Goal: Task Accomplishment & Management: Complete application form

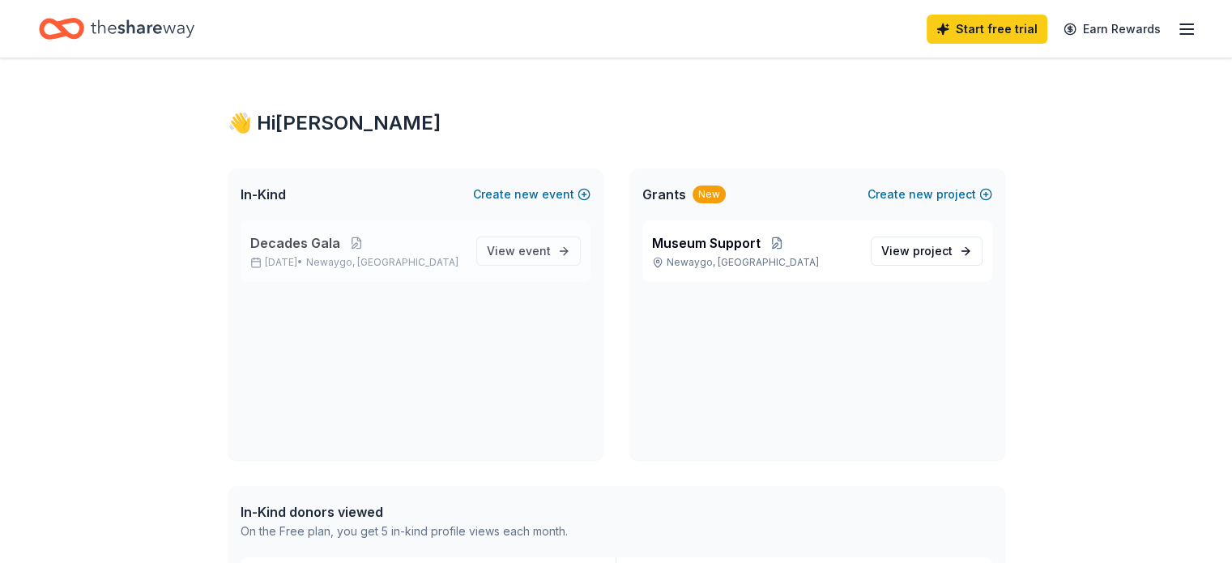
click at [332, 241] on span "Decades Gala" at bounding box center [295, 242] width 90 height 19
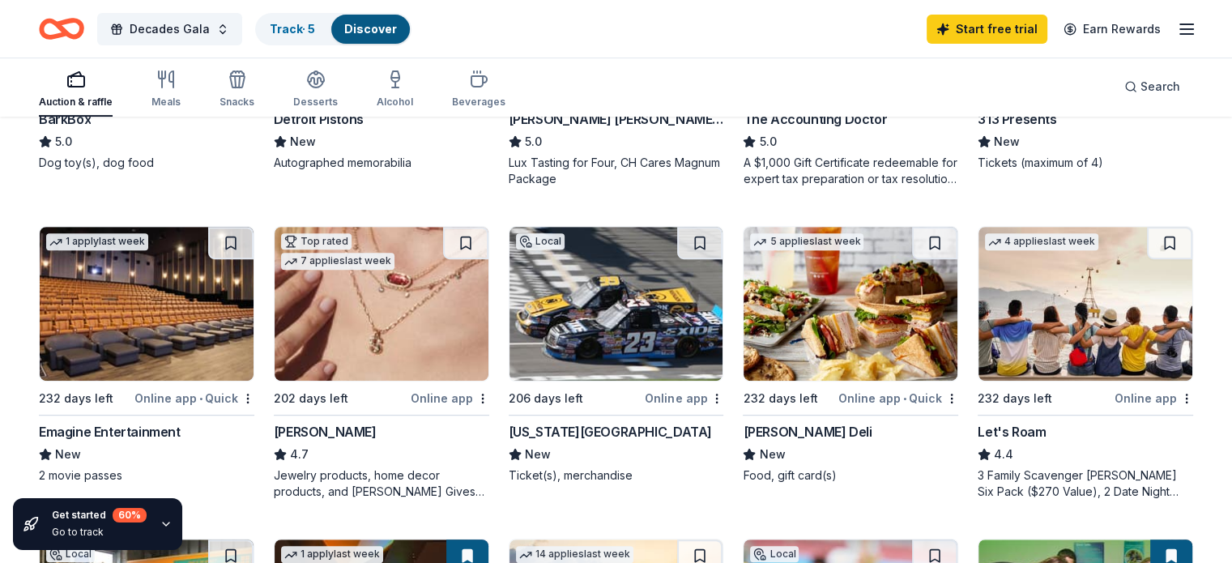
scroll to position [619, 0]
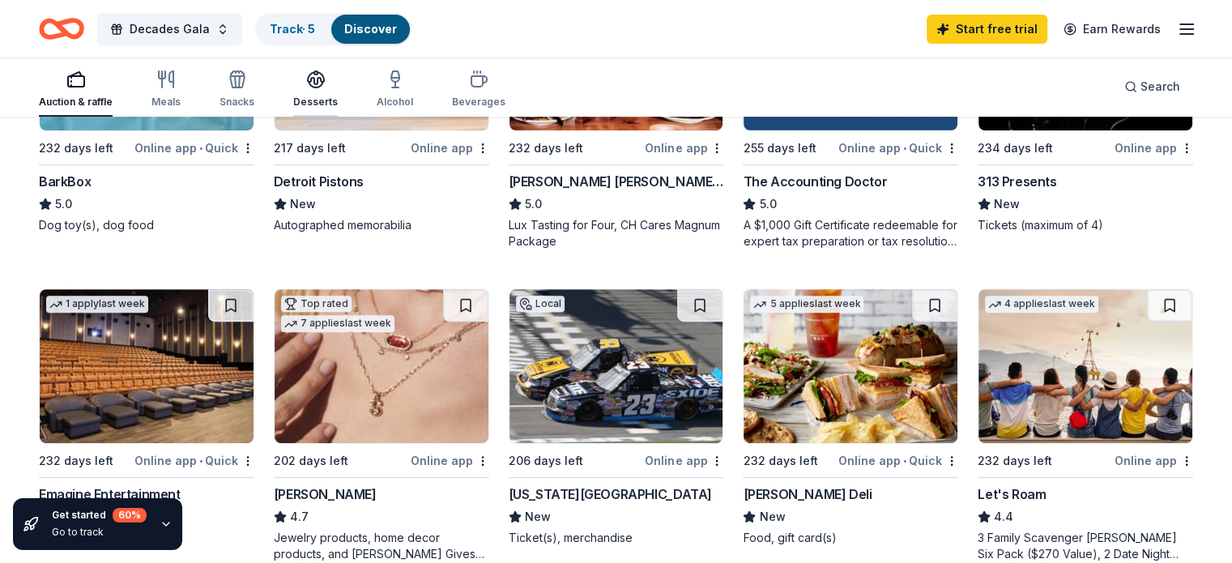
click at [326, 83] on icon "button" at bounding box center [315, 79] width 19 height 19
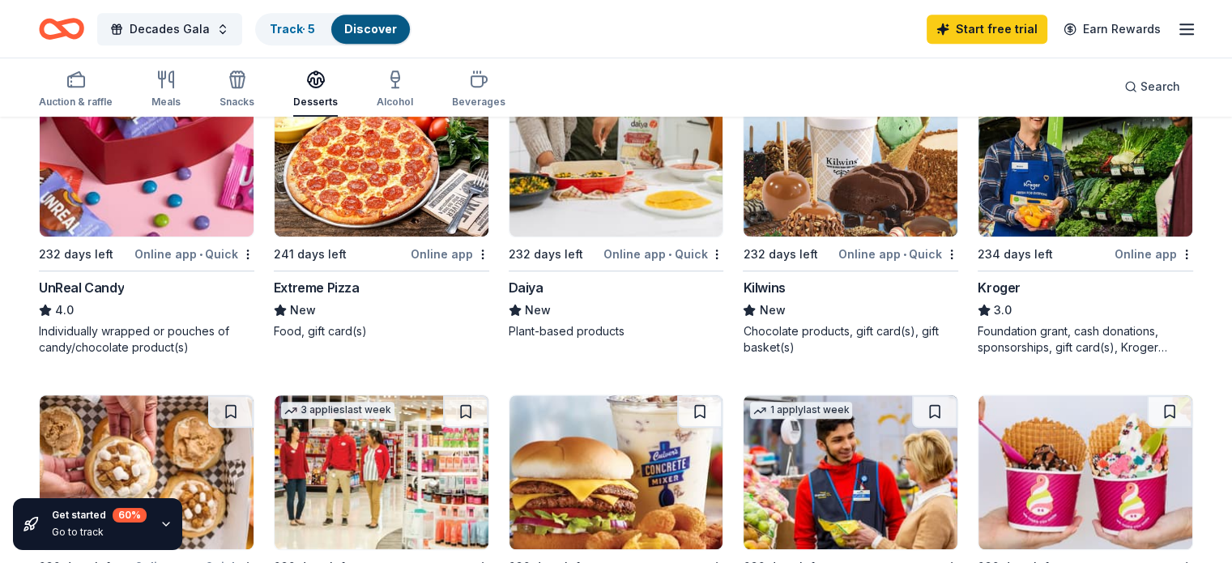
scroll to position [841, 0]
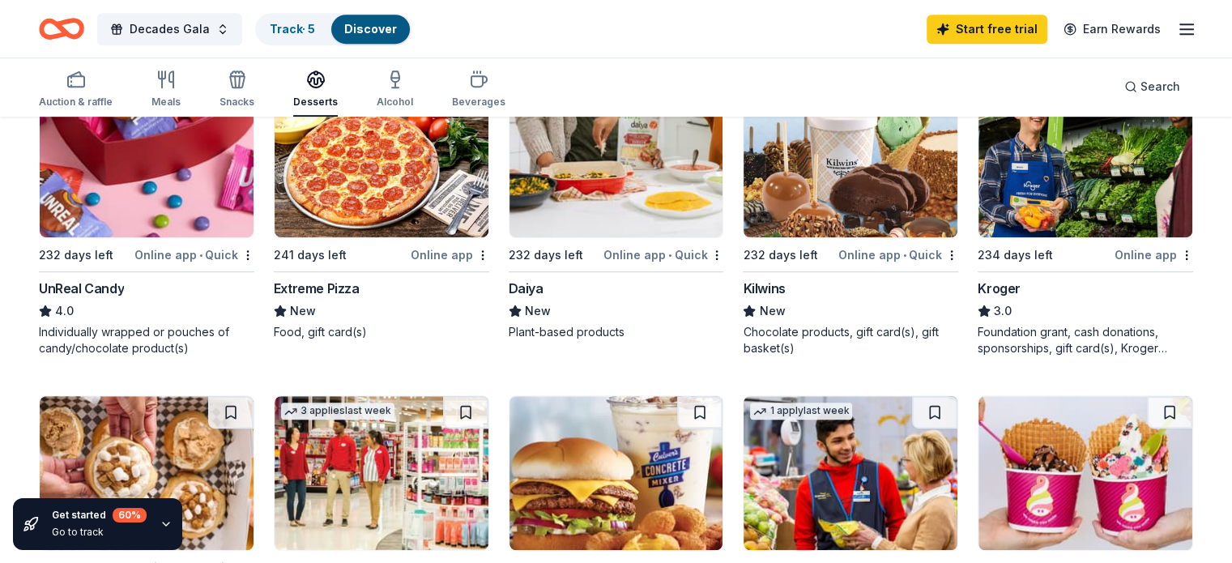
click at [539, 288] on div "Daiya" at bounding box center [526, 288] width 35 height 19
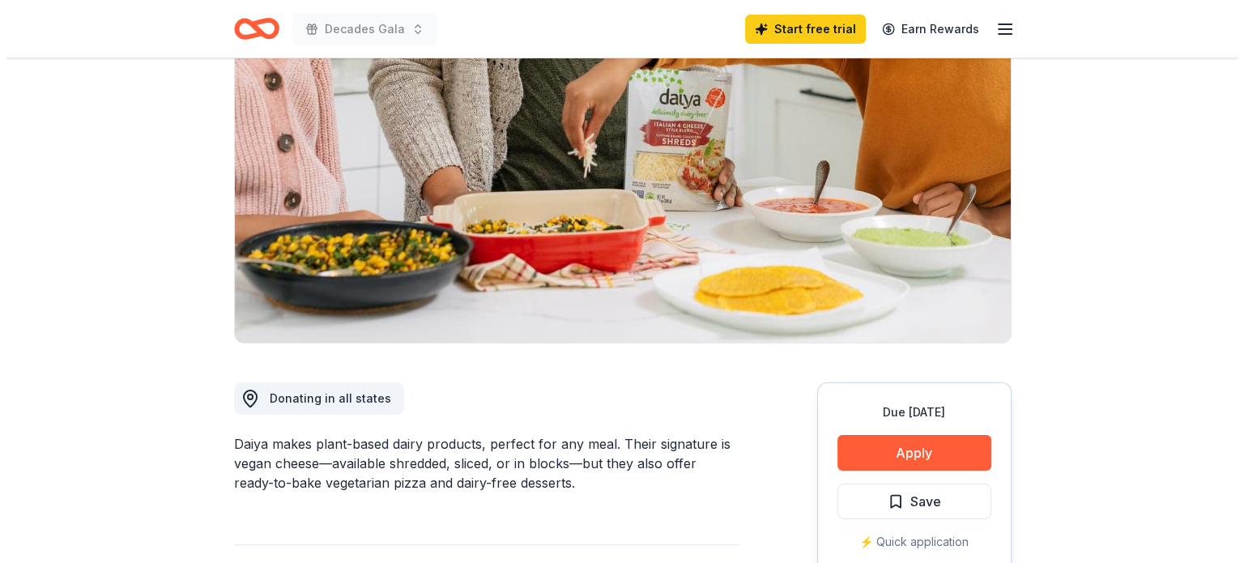
scroll to position [149, 0]
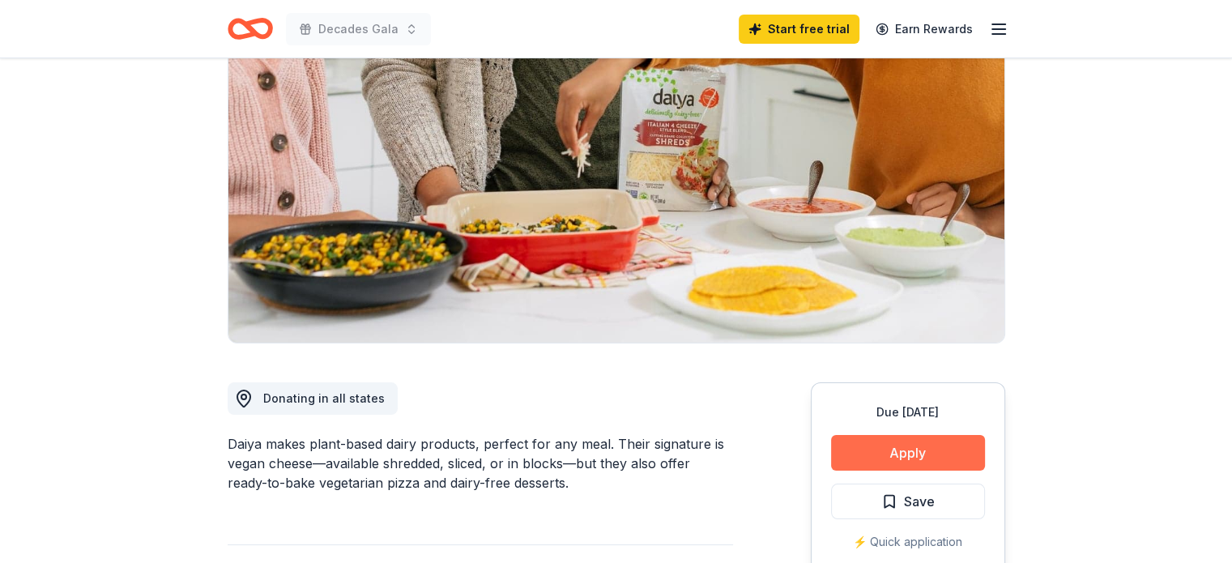
click at [894, 462] on button "Apply" at bounding box center [908, 453] width 154 height 36
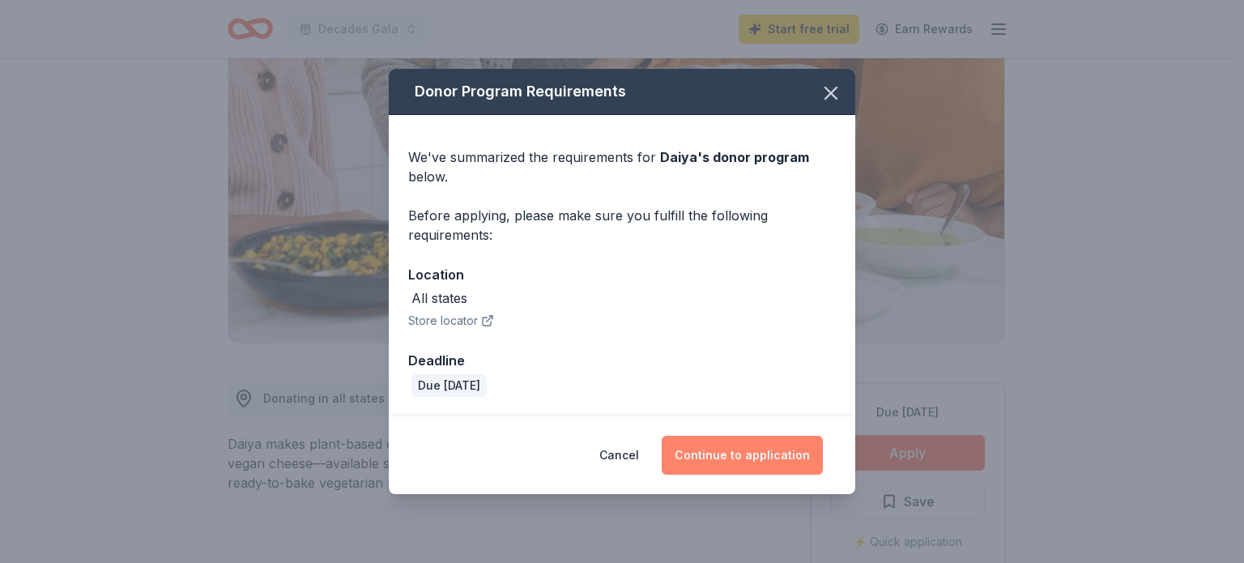
click at [771, 464] on button "Continue to application" at bounding box center [742, 455] width 161 height 39
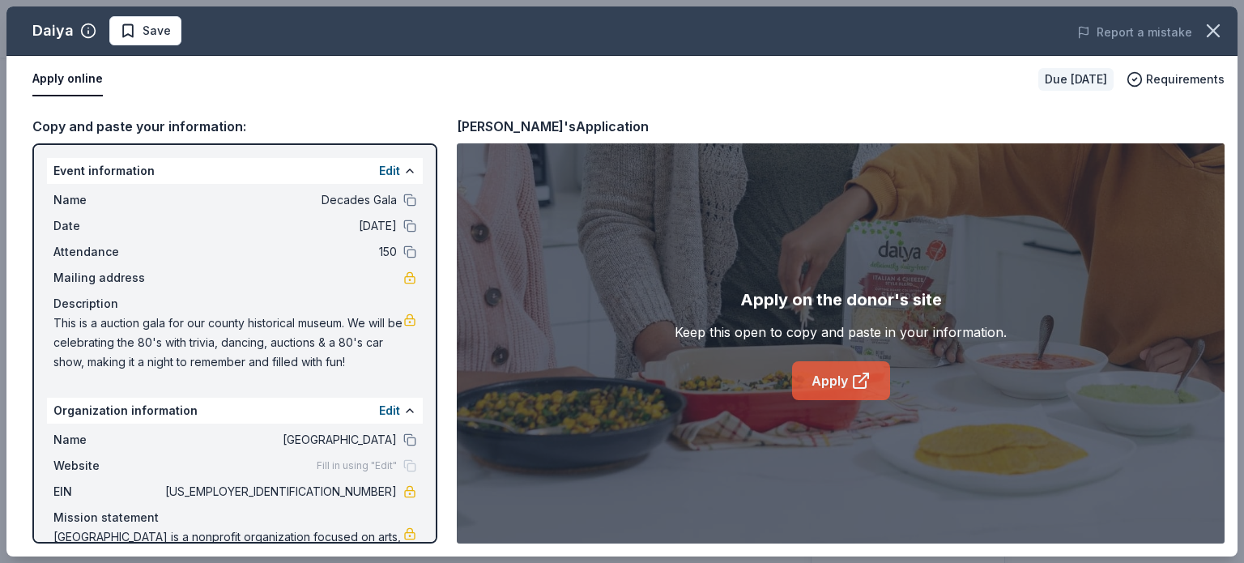
click at [830, 386] on link "Apply" at bounding box center [841, 380] width 98 height 39
